Goal: Task Accomplishment & Management: Use online tool/utility

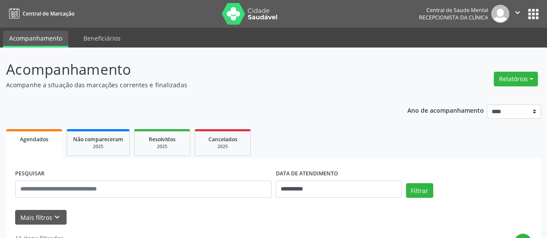
select select "*"
click at [292, 189] on input "**********" at bounding box center [339, 189] width 126 height 17
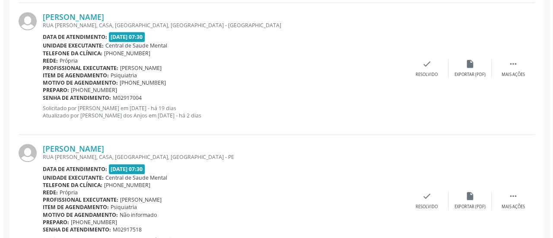
scroll to position [389, 0]
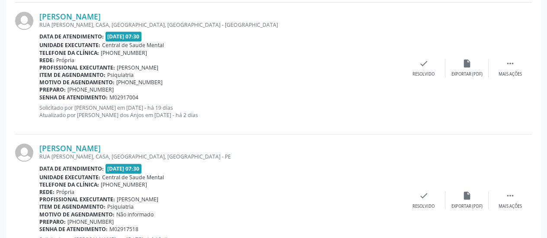
click at [418, 190] on div "[PERSON_NAME] RUA [PERSON_NAME], CASA, [GEOGRAPHIC_DATA], [GEOGRAPHIC_DATA] - P…" at bounding box center [273, 200] width 516 height 132
click at [424, 196] on icon "check" at bounding box center [424, 196] width 10 height 10
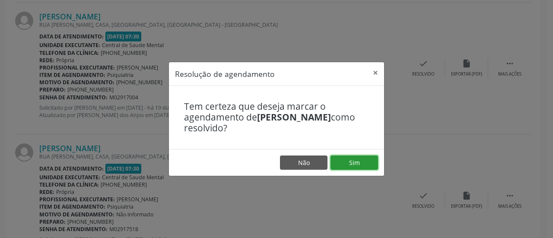
click at [363, 162] on button "Sim" at bounding box center [355, 163] width 48 height 15
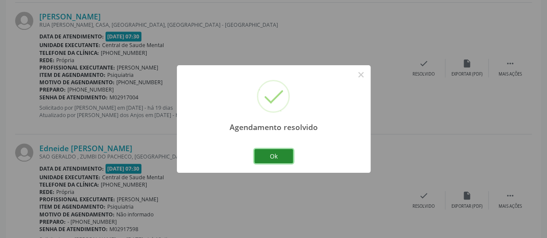
click at [277, 153] on button "Ok" at bounding box center [273, 156] width 39 height 15
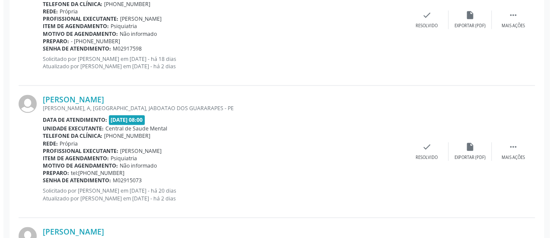
scroll to position [605, 0]
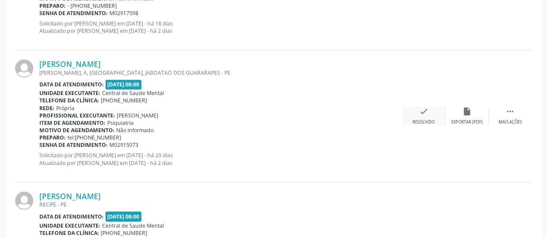
click at [429, 113] on div "check Resolvido" at bounding box center [423, 116] width 43 height 19
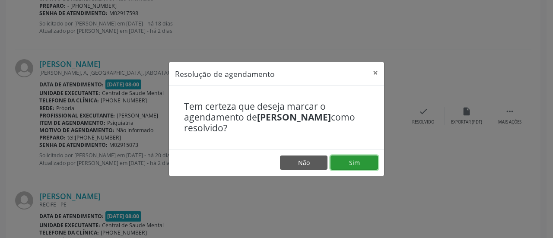
click at [354, 166] on button "Sim" at bounding box center [355, 163] width 48 height 15
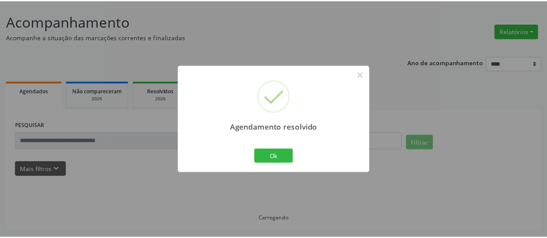
scroll to position [47, 0]
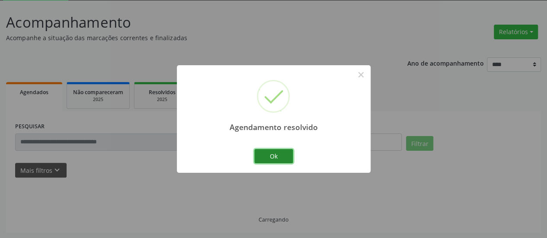
click at [280, 159] on button "Ok" at bounding box center [273, 156] width 39 height 15
